Goal: Task Accomplishment & Management: Use online tool/utility

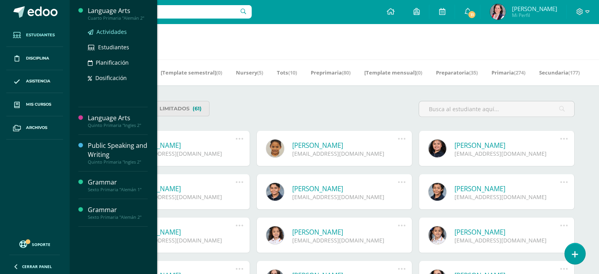
click at [107, 34] on span "Actividades" at bounding box center [111, 31] width 30 height 7
click at [105, 33] on span "Actividades" at bounding box center [111, 31] width 30 height 7
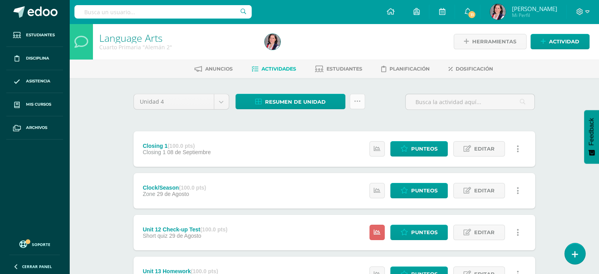
click at [363, 101] on link at bounding box center [356, 101] width 15 height 15
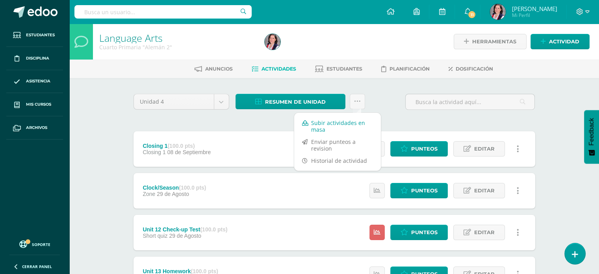
click at [340, 121] on link "Subir actividades en masa" at bounding box center [337, 125] width 87 height 19
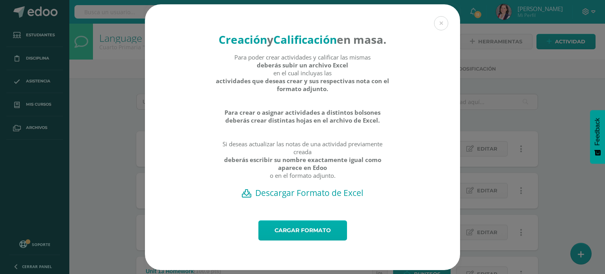
click at [300, 240] on link "Cargar formato" at bounding box center [302, 230] width 89 height 20
click at [295, 239] on link "Cargar formato" at bounding box center [302, 230] width 89 height 20
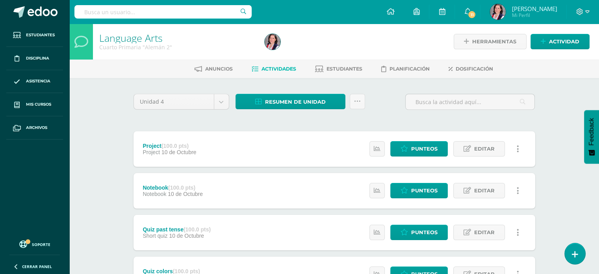
click at [300, 131] on div "Project (100.0 pts) Project 10 de Octubre Estatus de Actividad: 0 Estudiantes s…" at bounding box center [333, 148] width 401 height 35
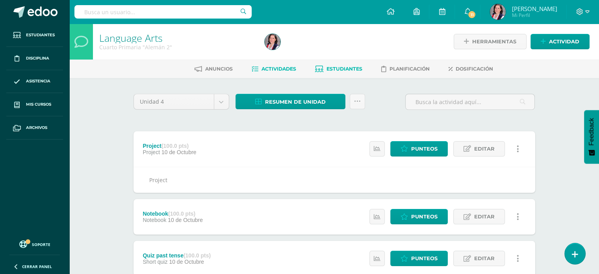
click at [342, 70] on span "Estudiantes" at bounding box center [344, 69] width 36 height 6
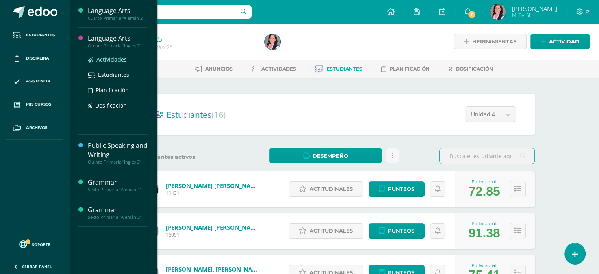
click at [112, 61] on span "Actividades" at bounding box center [111, 58] width 30 height 7
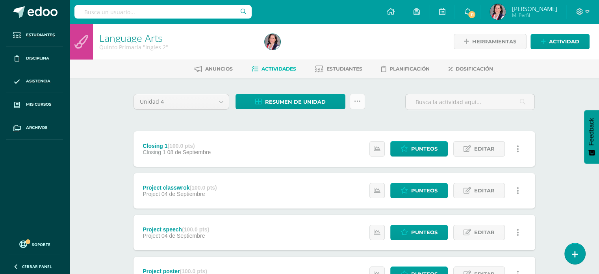
click at [355, 100] on icon at bounding box center [357, 101] width 7 height 7
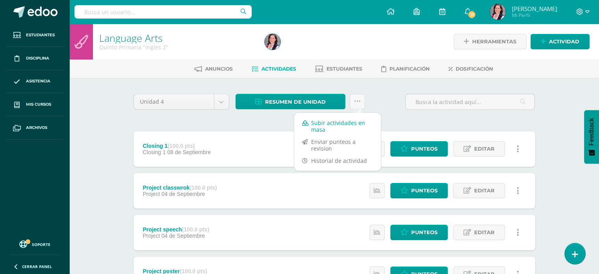
click at [341, 124] on link "Subir actividades en masa" at bounding box center [337, 125] width 87 height 19
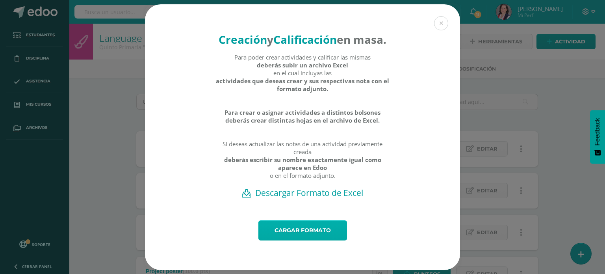
click at [294, 239] on link "Cargar formato" at bounding box center [302, 230] width 89 height 20
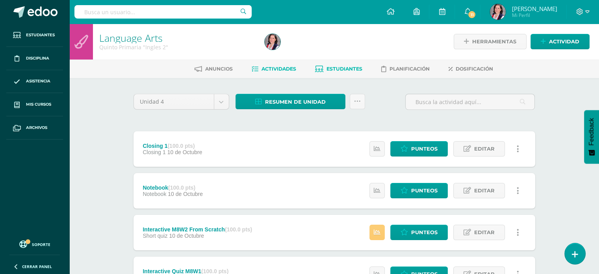
click at [355, 66] on span "Estudiantes" at bounding box center [344, 69] width 36 height 6
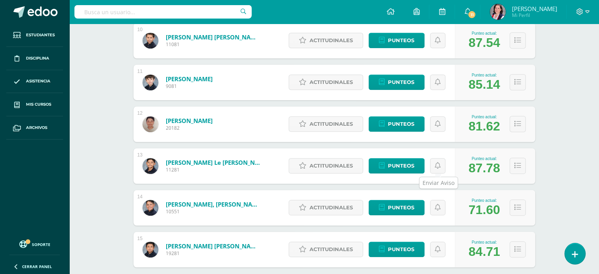
scroll to position [569, 0]
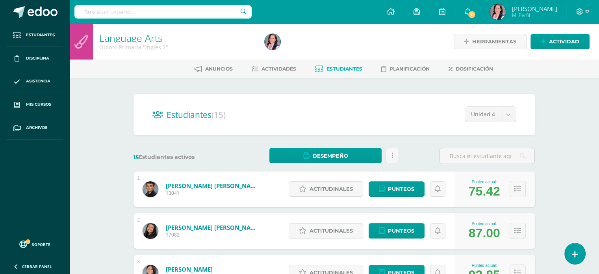
scroll to position [0, 0]
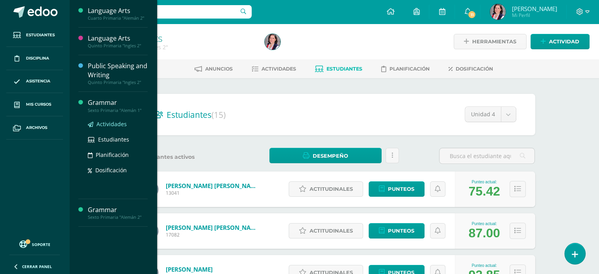
click at [115, 122] on span "Actividades" at bounding box center [111, 123] width 30 height 7
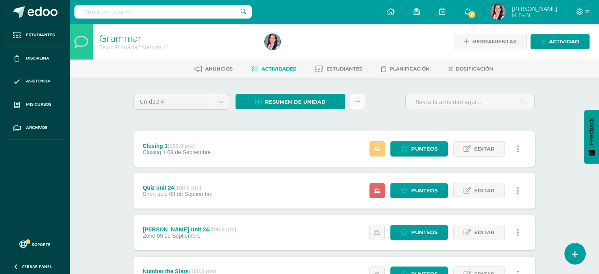
click at [358, 102] on icon at bounding box center [357, 101] width 7 height 7
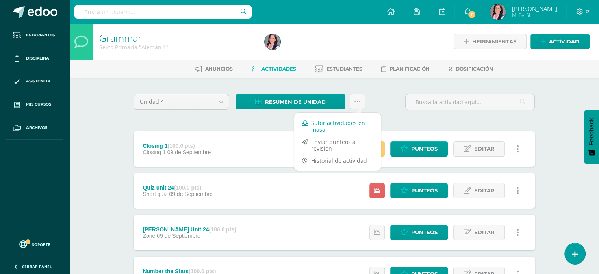
click at [329, 123] on link "Subir actividades en masa" at bounding box center [337, 125] width 87 height 19
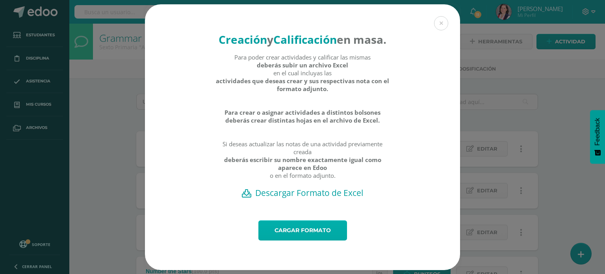
click at [302, 240] on link "Cargar formato" at bounding box center [302, 230] width 89 height 20
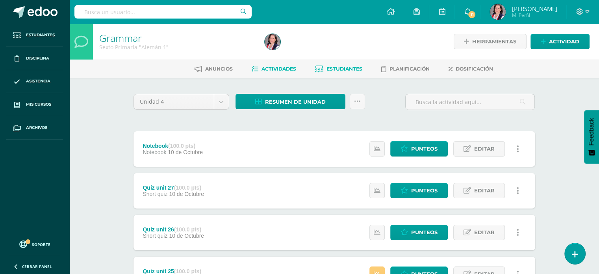
click at [345, 69] on span "Estudiantes" at bounding box center [344, 69] width 36 height 6
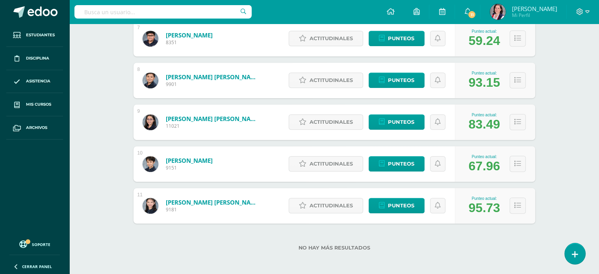
scroll to position [402, 0]
